Goal: Task Accomplishment & Management: Use online tool/utility

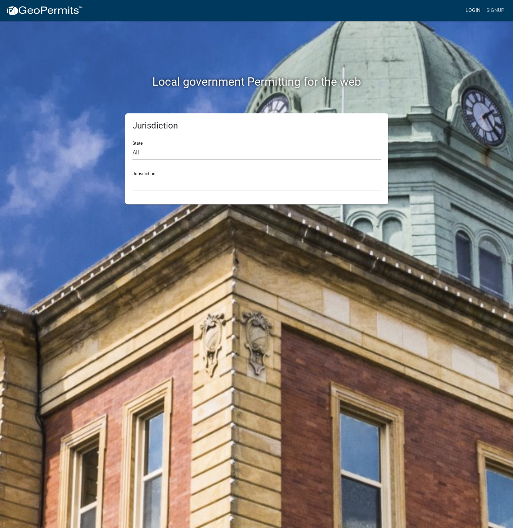
click at [470, 10] on link "Login" at bounding box center [473, 11] width 21 height 14
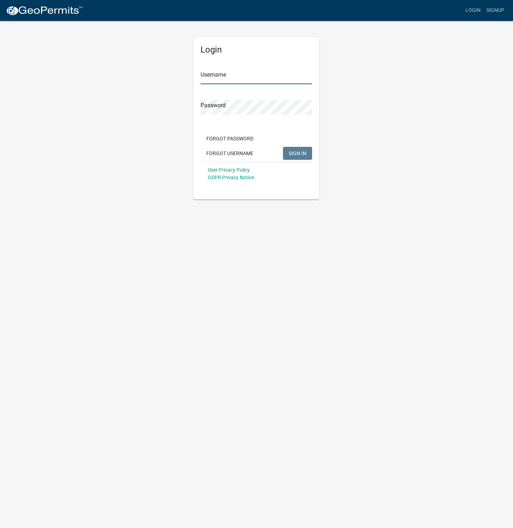
type input "[PERSON_NAME]"
click at [475, 10] on link "Login" at bounding box center [473, 11] width 21 height 14
click at [472, 13] on link "Login" at bounding box center [473, 11] width 21 height 14
click at [305, 149] on button "SIGN IN" at bounding box center [297, 153] width 29 height 13
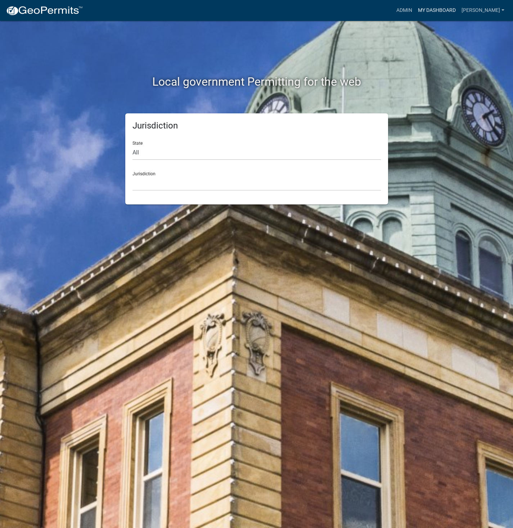
click at [459, 15] on link "My Dashboard" at bounding box center [437, 11] width 44 height 14
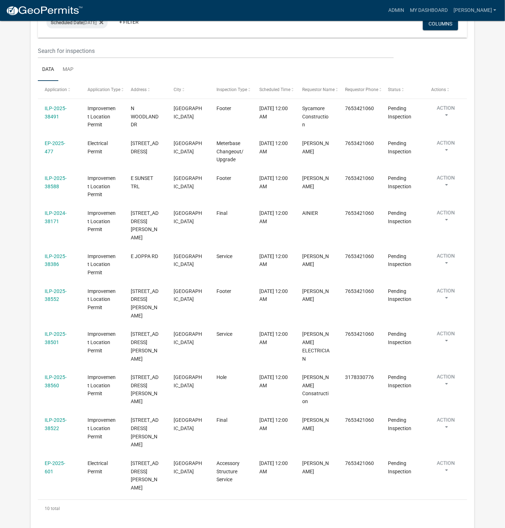
select select "1: 25"
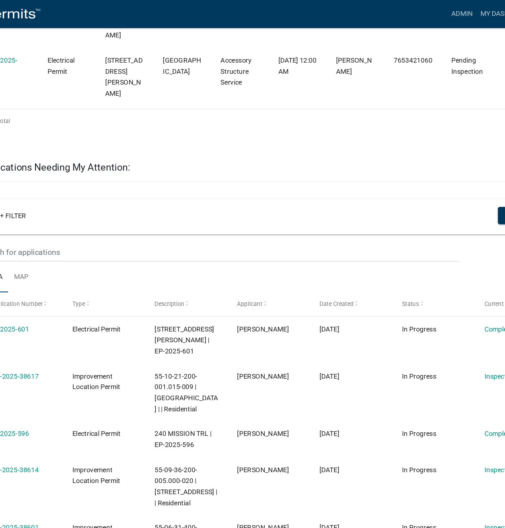
scroll to position [522, 0]
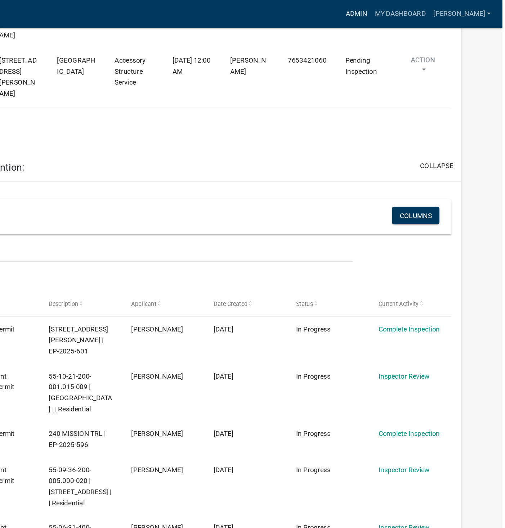
click at [407, 10] on link "Admin" at bounding box center [396, 11] width 22 height 14
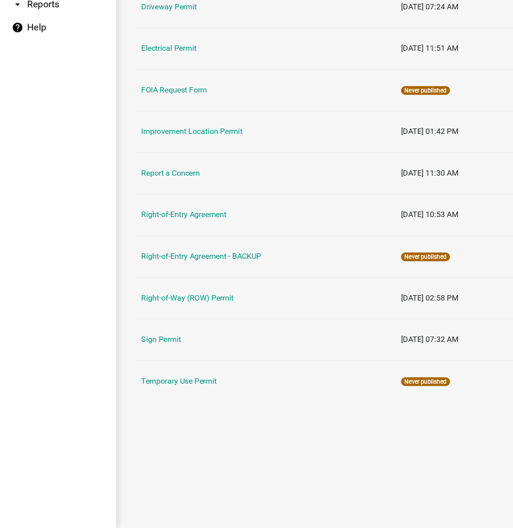
click at [161, 236] on link "Improvement Location Permit" at bounding box center [142, 232] width 75 height 7
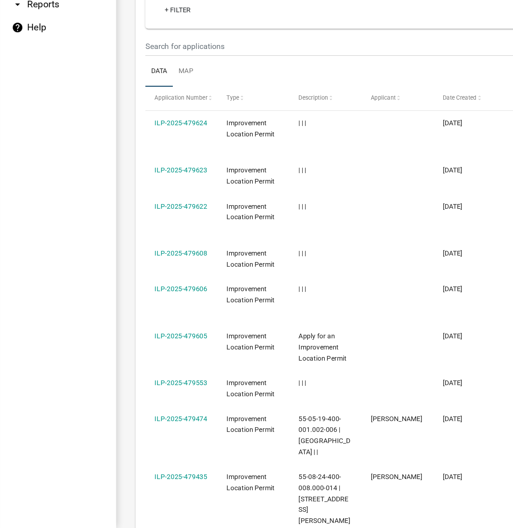
scroll to position [690, 0]
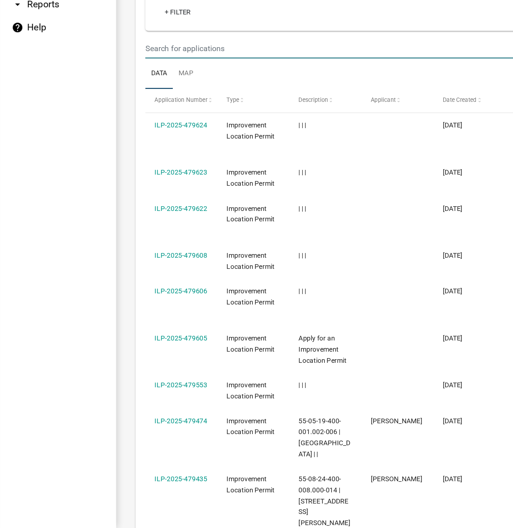
click at [160, 179] on input "text" at bounding box center [267, 171] width 318 height 15
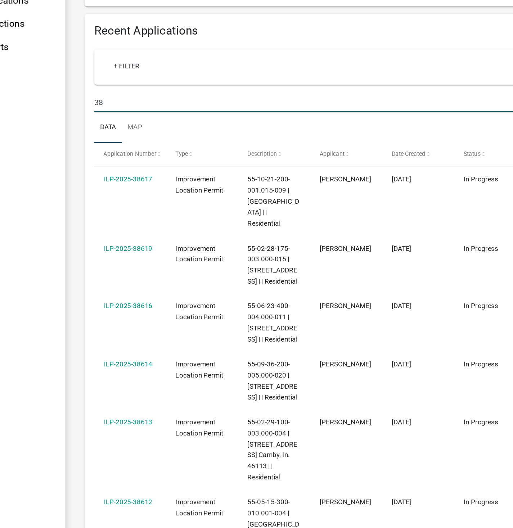
type input "38"
click at [362, 161] on div "Recent Applications + Filter Columns 38 Data Map Application Number Type Descri…" at bounding box center [300, 452] width 398 height 677
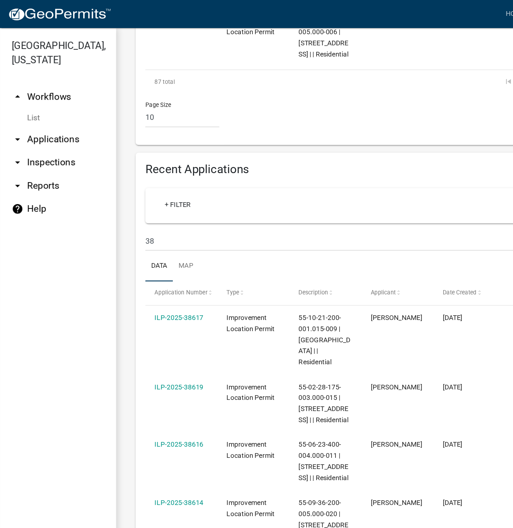
click at [42, 104] on link "arrow_drop_down Applications" at bounding box center [43, 103] width 86 height 17
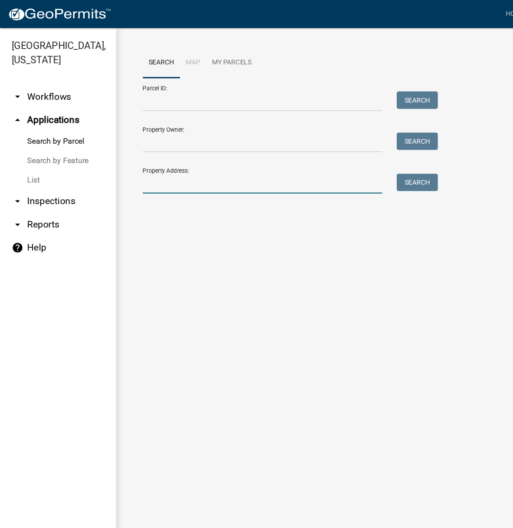
click at [131, 139] on input "Property Address:" at bounding box center [195, 136] width 178 height 15
type input "t"
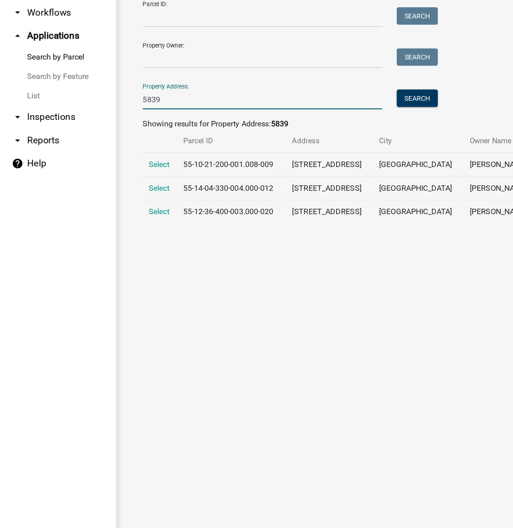
type input "5839"
click at [119, 221] on span "Select" at bounding box center [118, 220] width 15 height 7
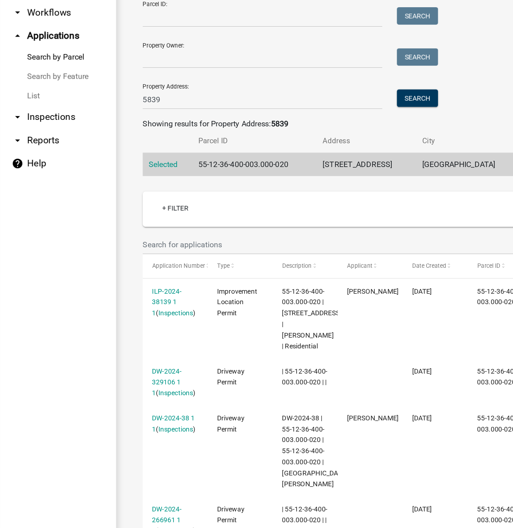
click at [130, 295] on link "Inspections" at bounding box center [131, 296] width 26 height 6
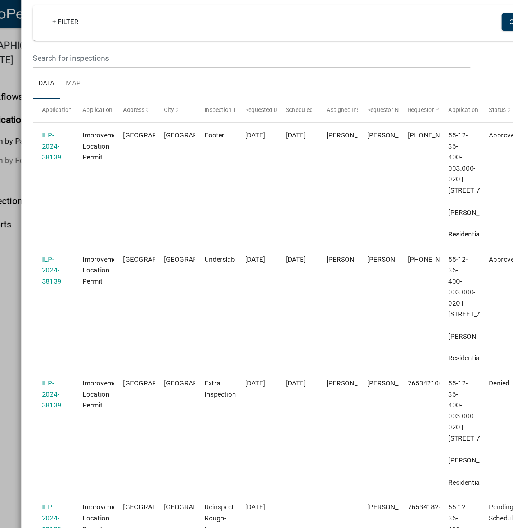
scroll to position [130, 0]
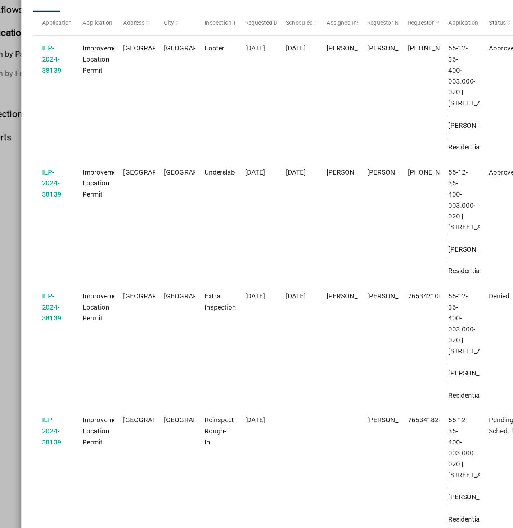
click at [72, 282] on link "ILP-2024-38139" at bounding box center [74, 293] width 14 height 22
click at [74, 282] on link "ILP-2024-38139" at bounding box center [74, 293] width 14 height 22
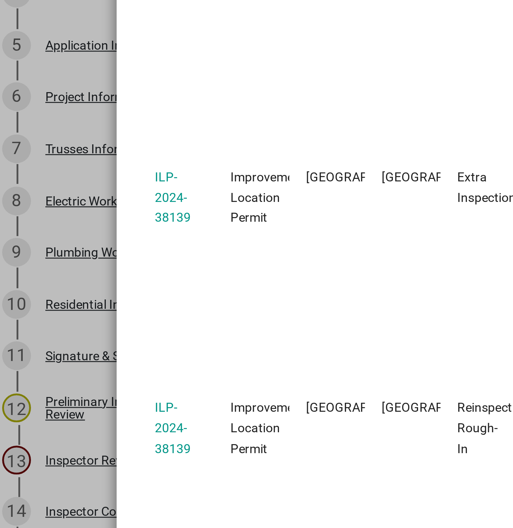
click at [67, 282] on link "ILP-2024-38139" at bounding box center [74, 293] width 14 height 22
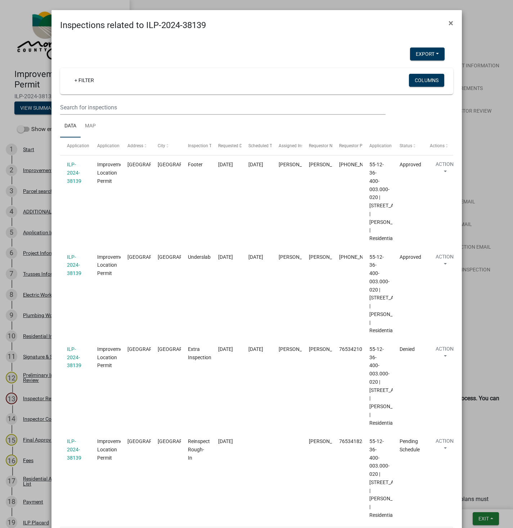
click at [73, 181] on link "ILP-2024-38139" at bounding box center [74, 173] width 14 height 22
click at [445, 30] on button "×" at bounding box center [451, 23] width 16 height 20
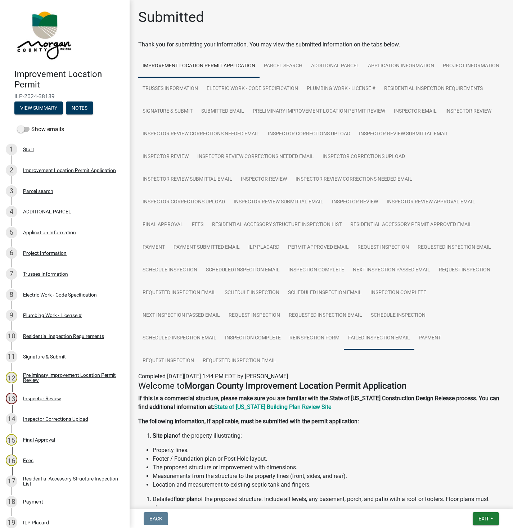
click at [380, 350] on link "Failed Inspection Email" at bounding box center [379, 338] width 71 height 23
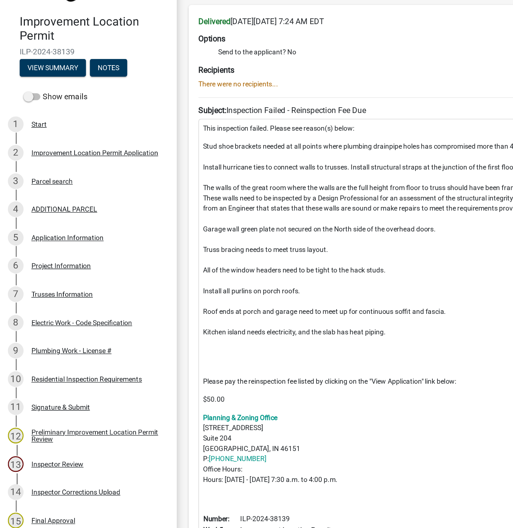
scroll to position [329, 0]
